Goal: Information Seeking & Learning: Find specific fact

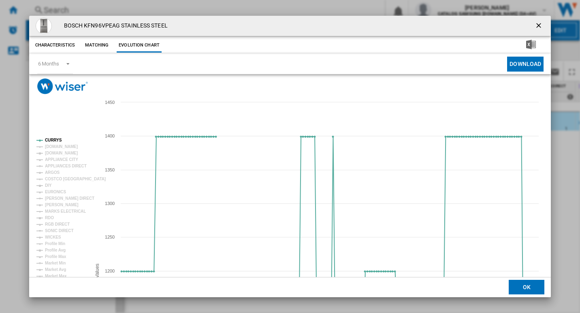
click at [535, 22] on ng-md-icon "getI18NText('BUTTONS.CLOSE_DIALOG')" at bounding box center [540, 26] width 10 height 10
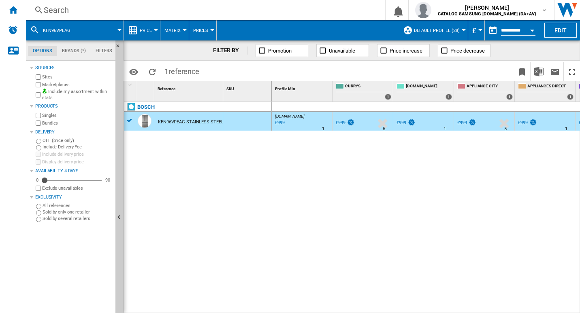
click at [125, 9] on div "Search" at bounding box center [204, 9] width 320 height 11
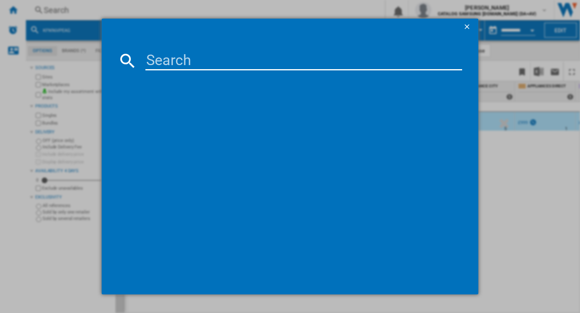
click at [170, 58] on input at bounding box center [303, 60] width 317 height 19
type input "UE50U8020FKXXU"
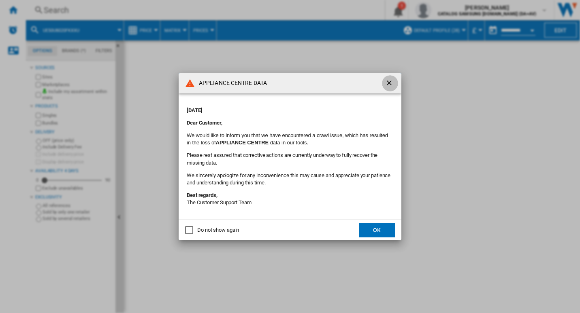
click at [389, 83] on ng-md-icon "getI18NText('BUTTONS.CLOSE_DIALOG')" at bounding box center [390, 84] width 10 height 10
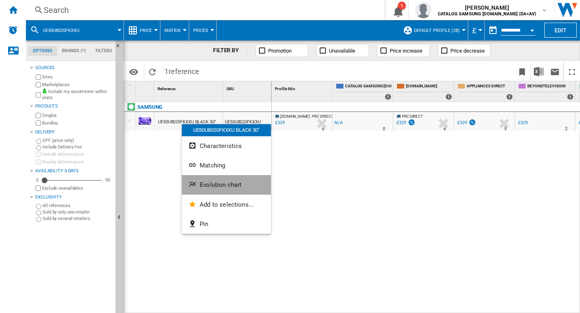
click at [207, 181] on button "Evolution chart" at bounding box center [226, 184] width 89 height 19
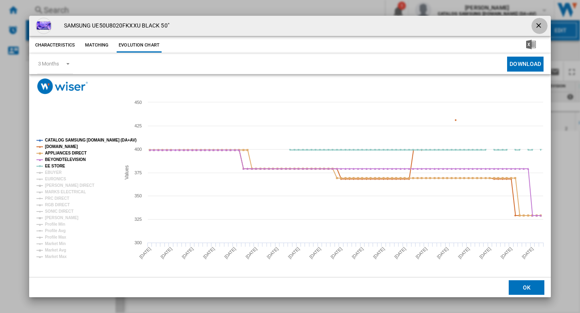
click at [541, 24] on ng-md-icon "getI18NText('BUTTONS.CLOSE_DIALOG')" at bounding box center [540, 26] width 10 height 10
